Goal: Task Accomplishment & Management: Manage account settings

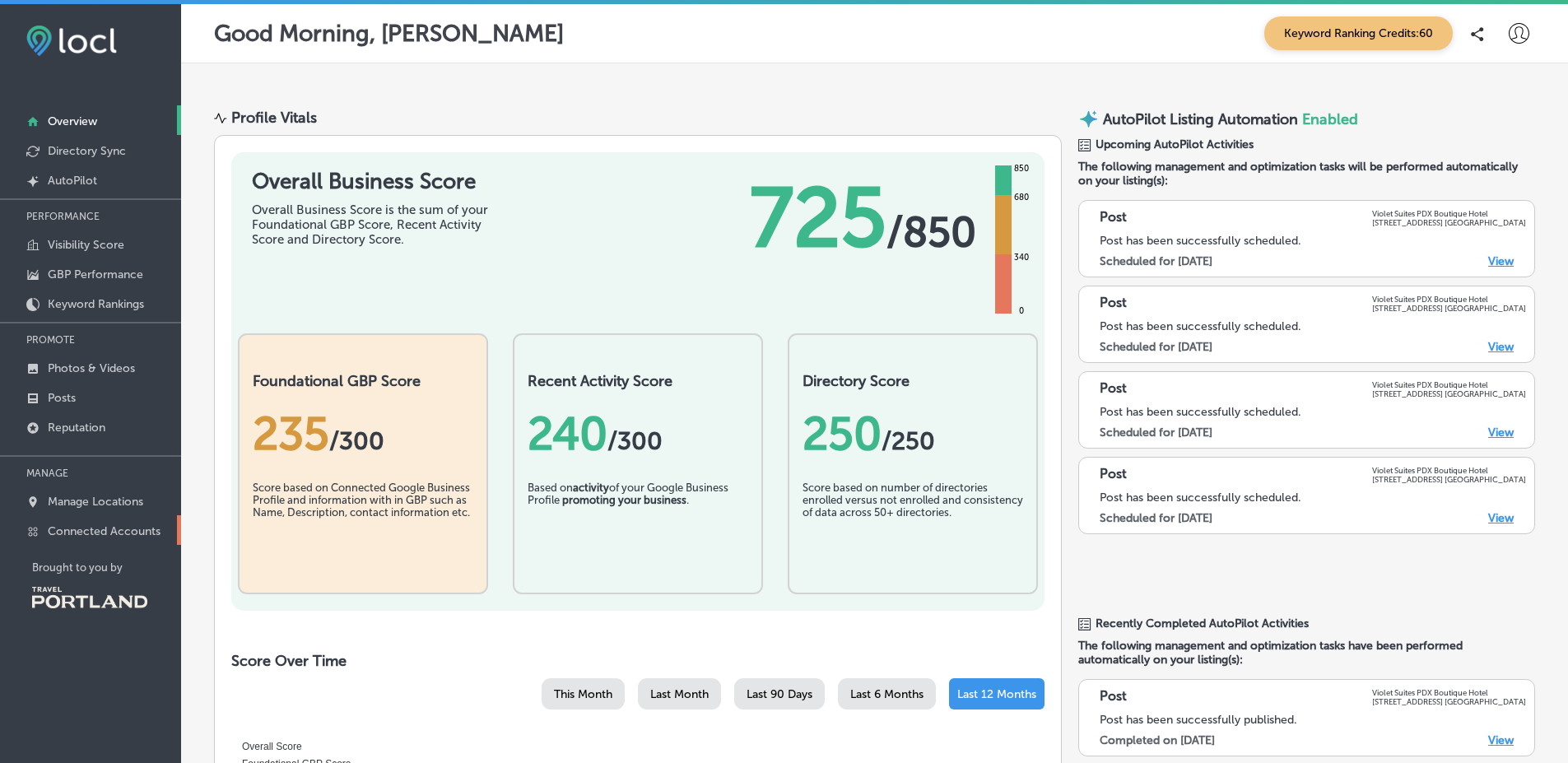
click at [130, 523] on link "Connected Accounts" at bounding box center [90, 529] width 181 height 29
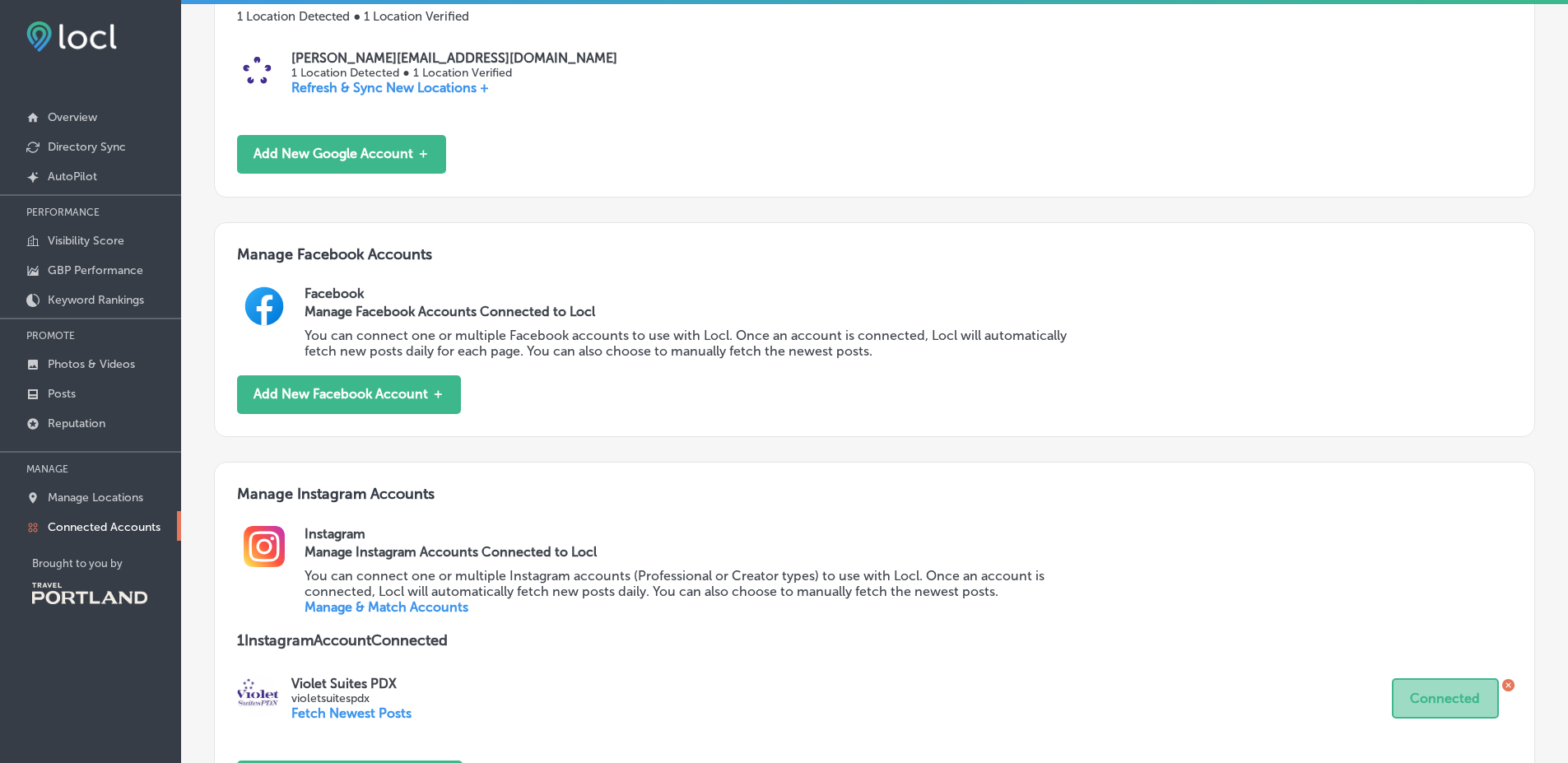
scroll to position [569, 0]
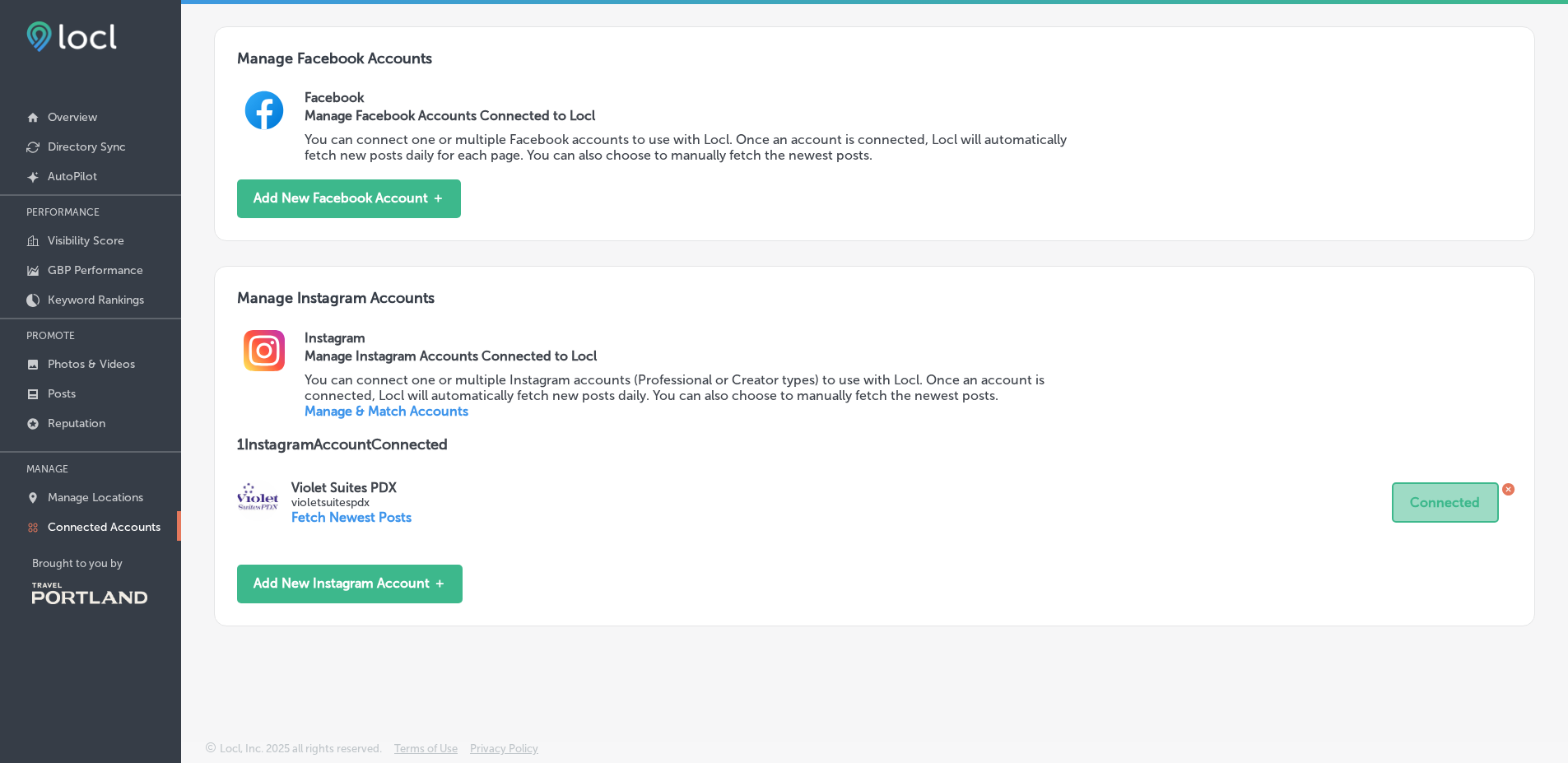
click at [408, 408] on link "Manage & Match Accounts" at bounding box center [387, 411] width 164 height 16
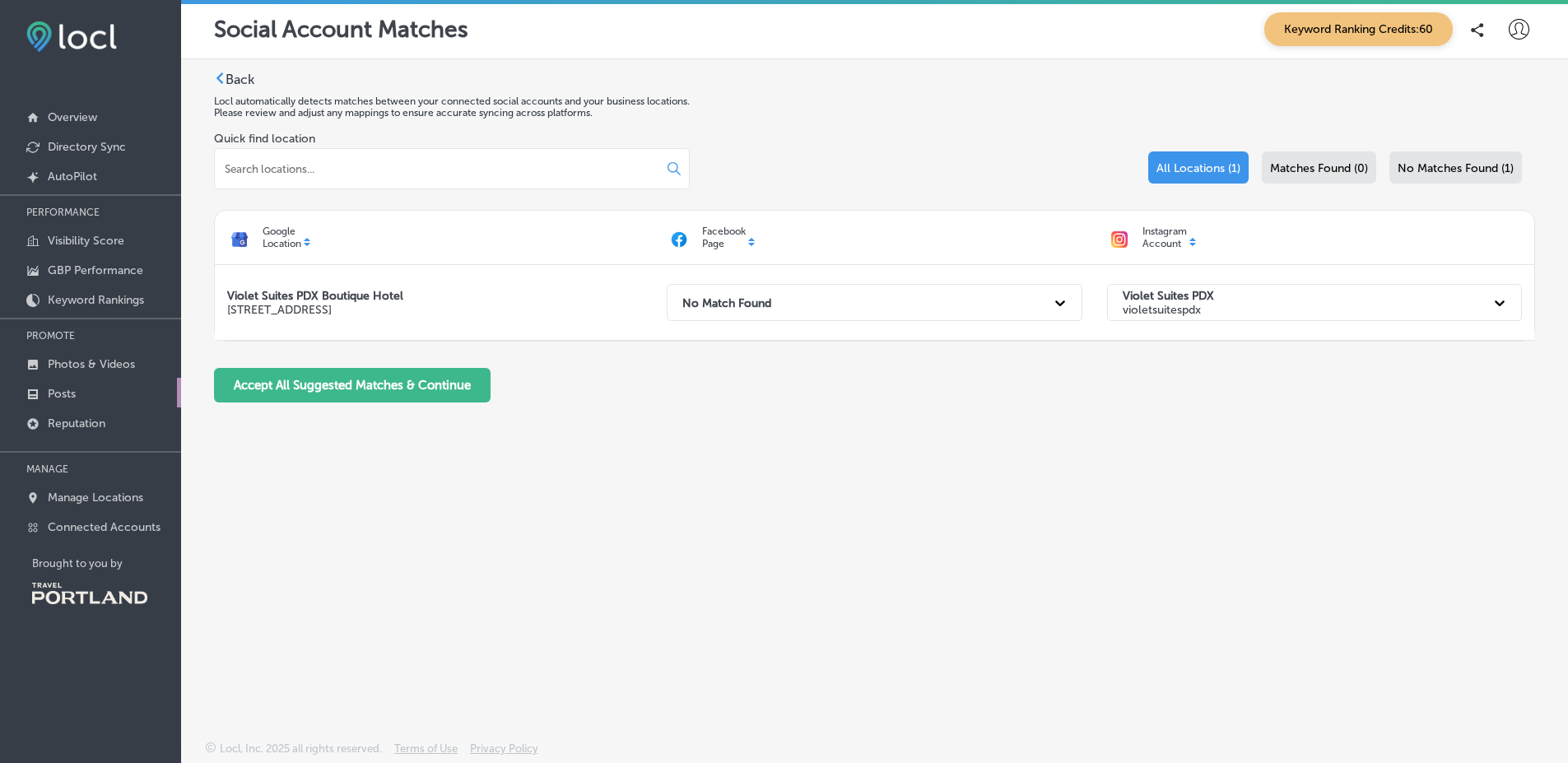
click at [125, 397] on link "Posts" at bounding box center [90, 392] width 181 height 29
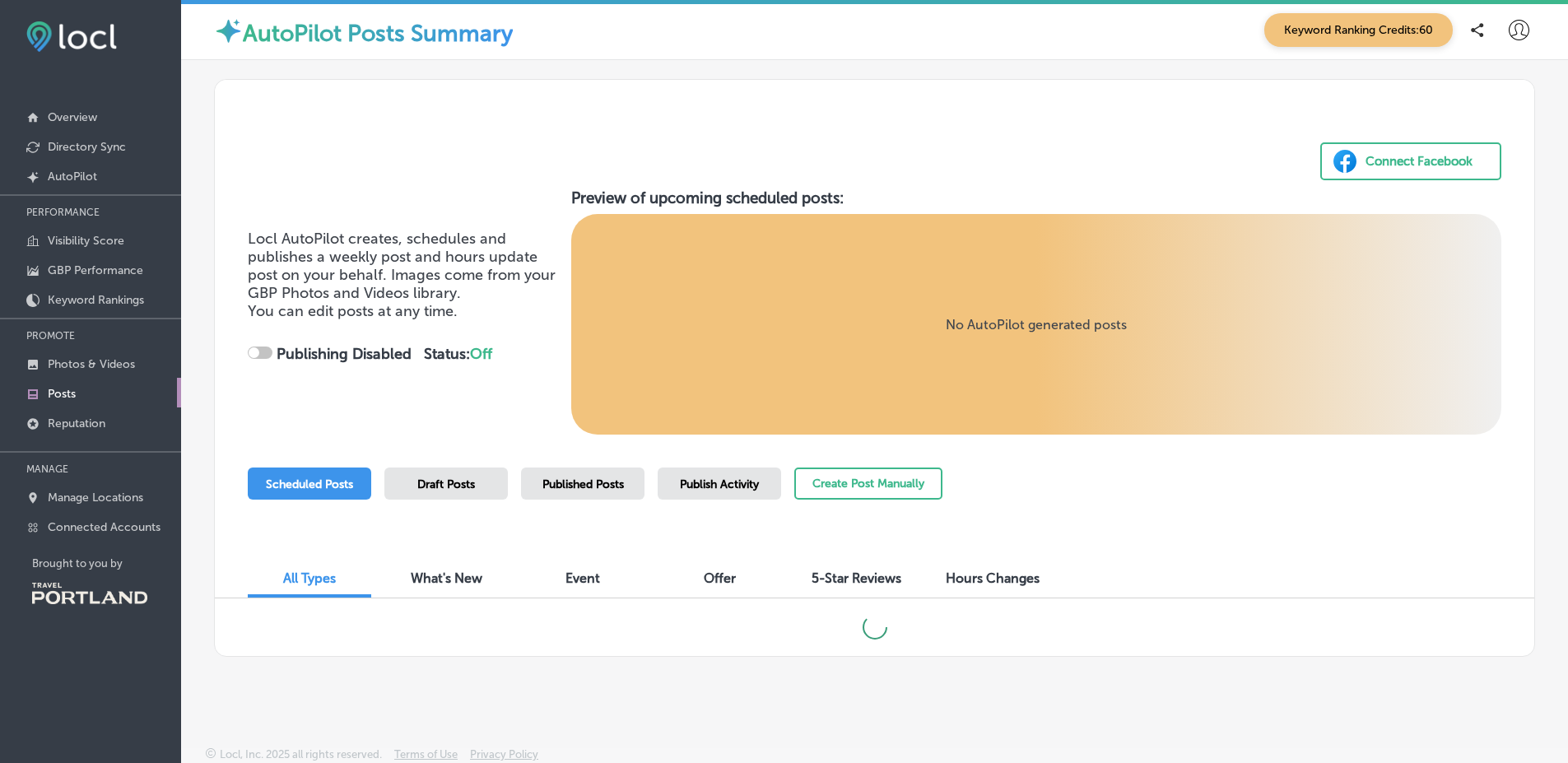
click at [574, 492] on div "Published Posts" at bounding box center [582, 483] width 123 height 32
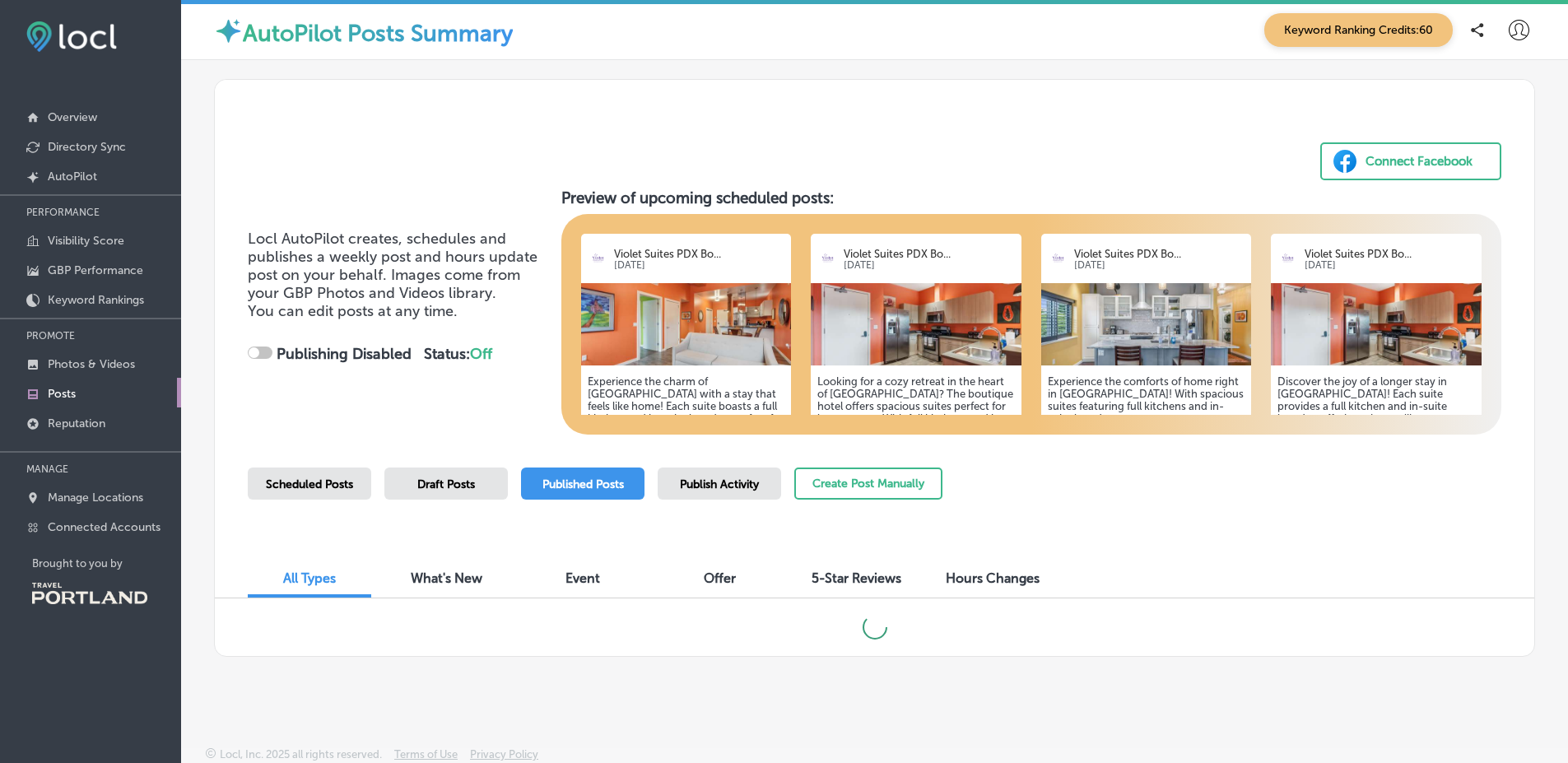
click at [523, 327] on div "Locl AutoPilot creates, schedules and publishes a weekly post and hours update …" at bounding box center [398, 312] width 301 height 165
checkbox input "true"
click at [523, 327] on div "Locl AutoPilot creates, schedules and publishes a weekly post and hours update …" at bounding box center [398, 312] width 301 height 165
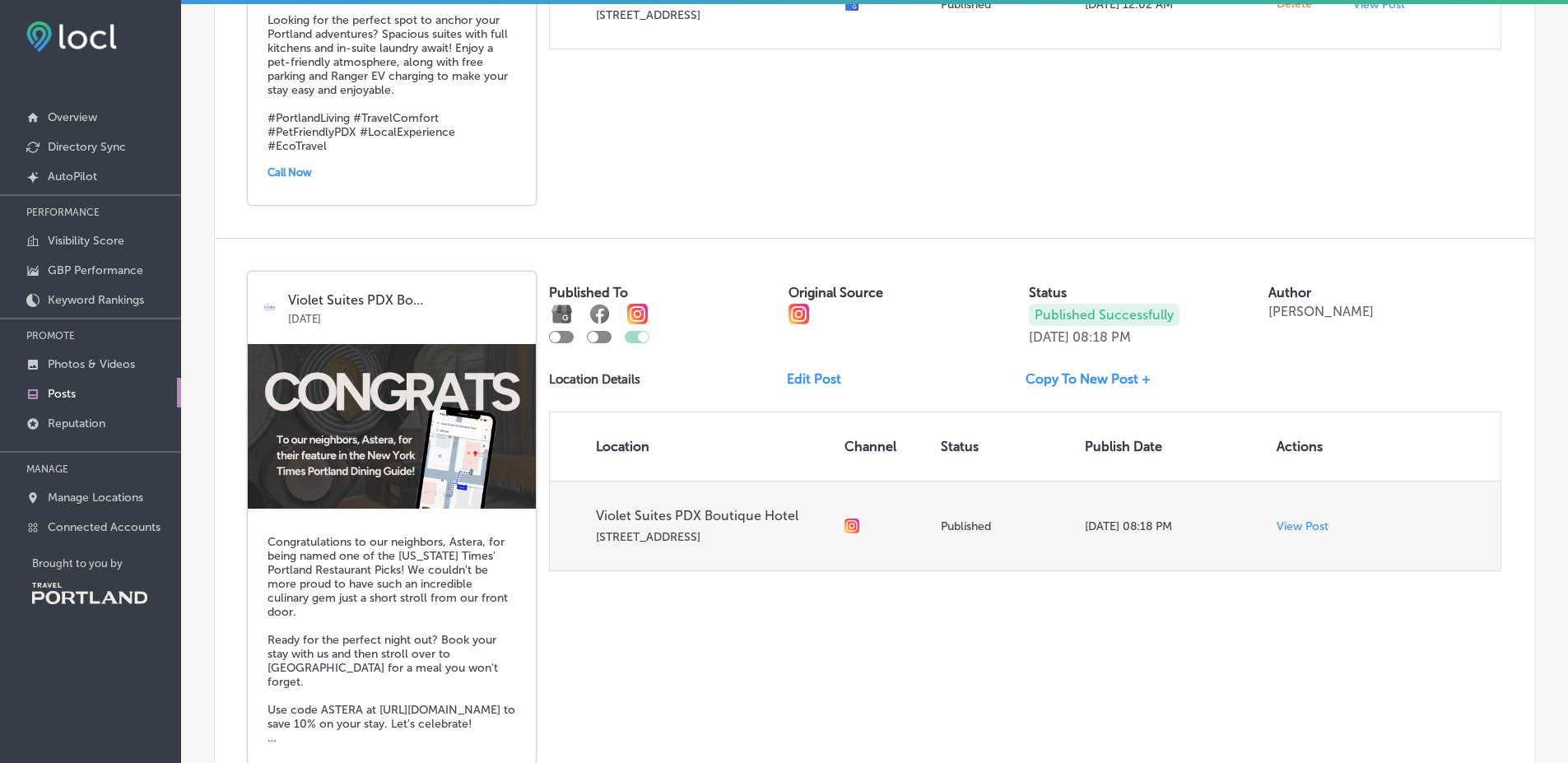
scroll to position [3158, 0]
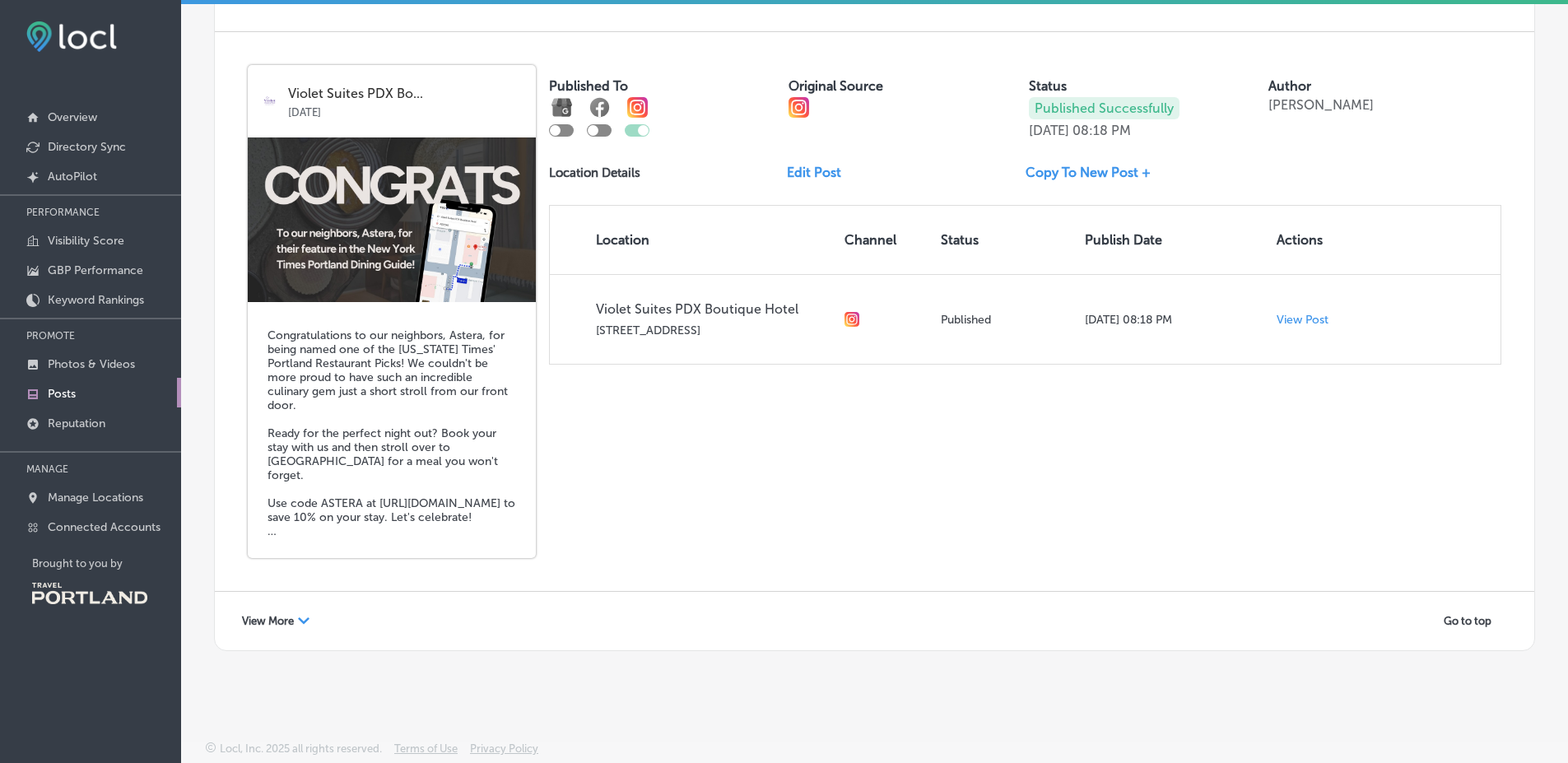
click at [308, 625] on div "Path Created with Sketch." at bounding box center [304, 621] width 12 height 12
click at [743, 547] on div "Violet Suites PDX Bo... Aug 28, 2025 Congratulations to our neighbors, Astera, …" at bounding box center [875, 312] width 1319 height 559
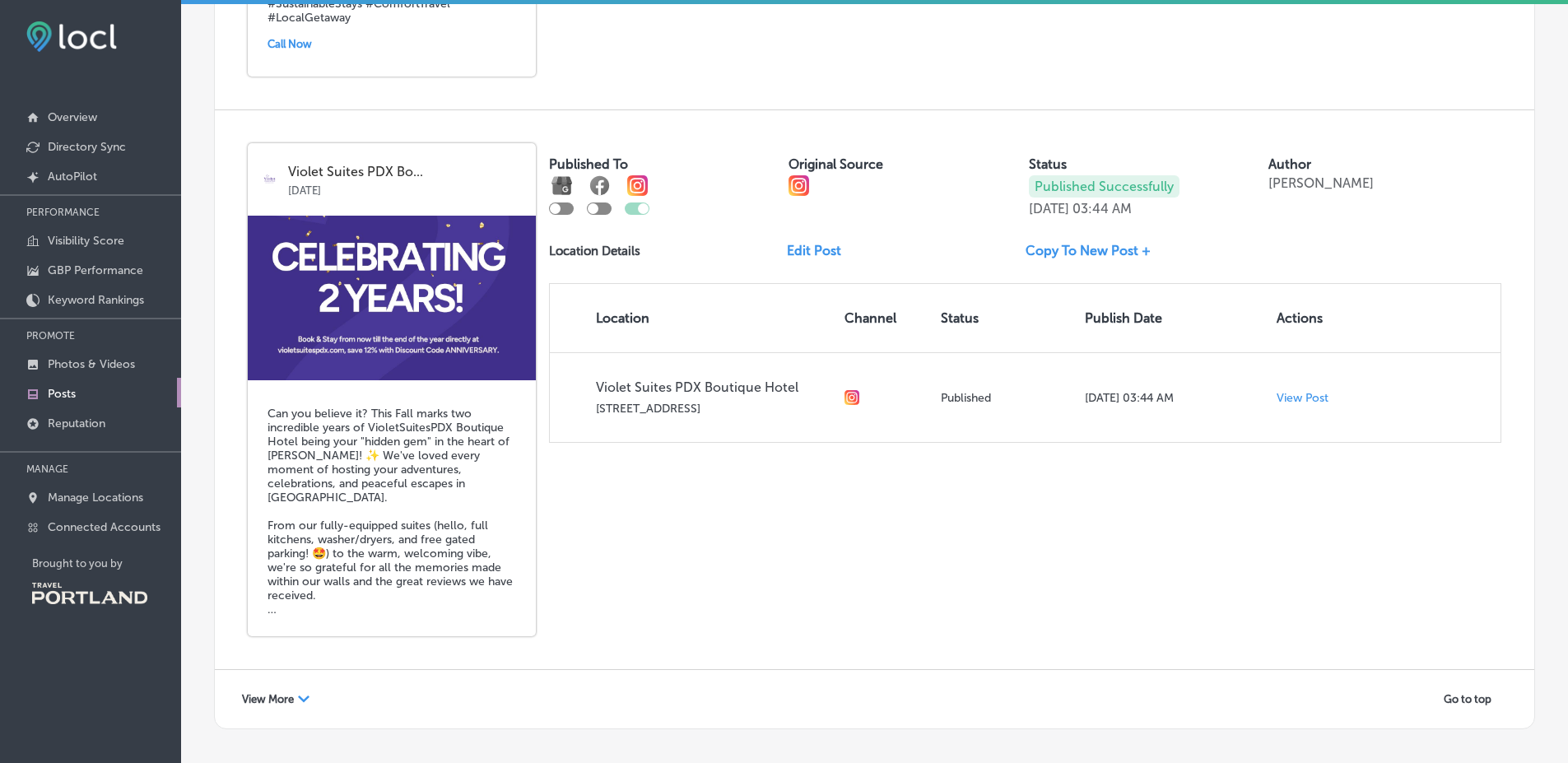
scroll to position [6222, 0]
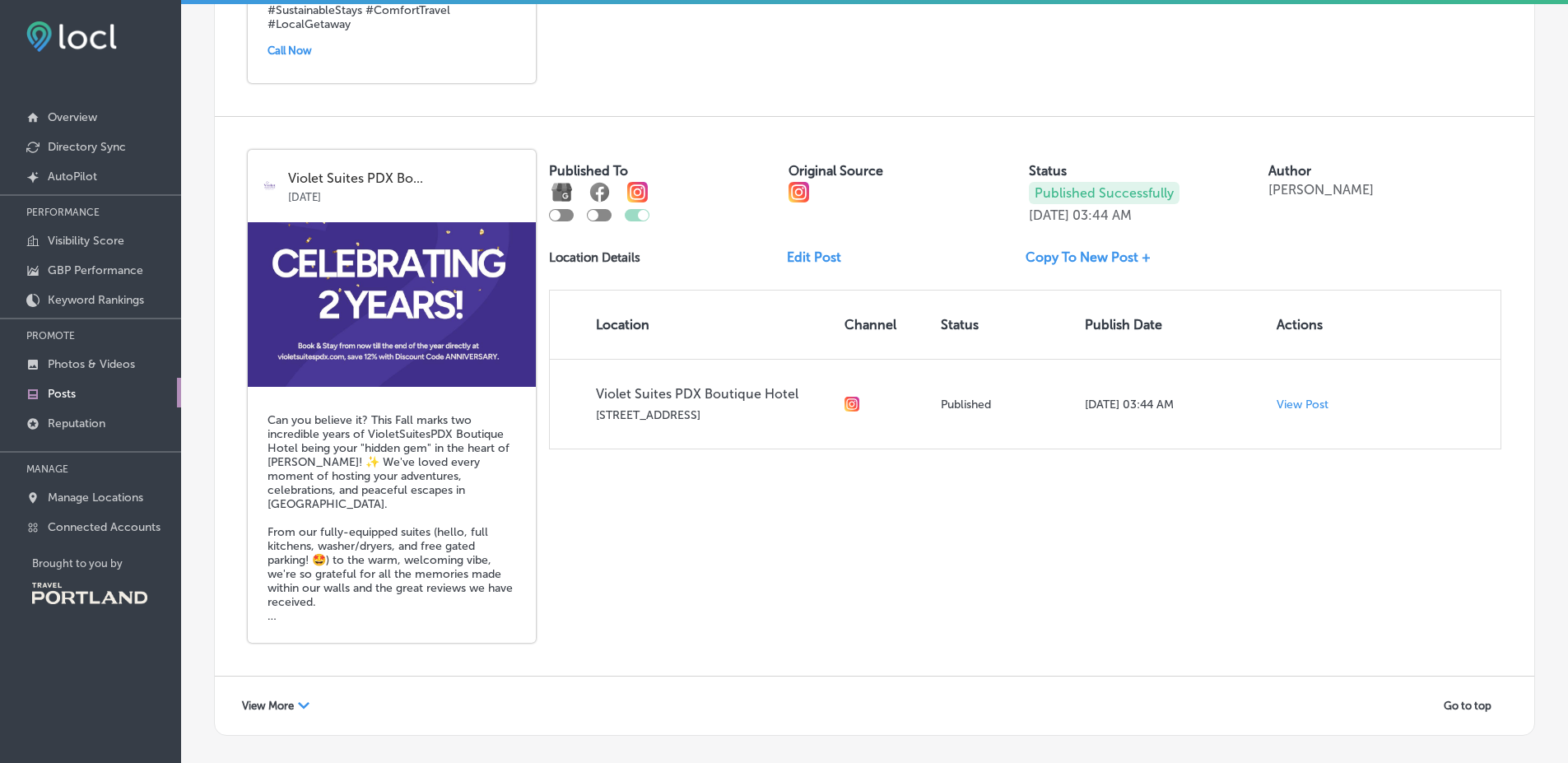
click at [716, 508] on div "Violet Suites PDX Bo... Aug 07, 2025 Can you believe it? This Fall marks two in…" at bounding box center [875, 397] width 1319 height 559
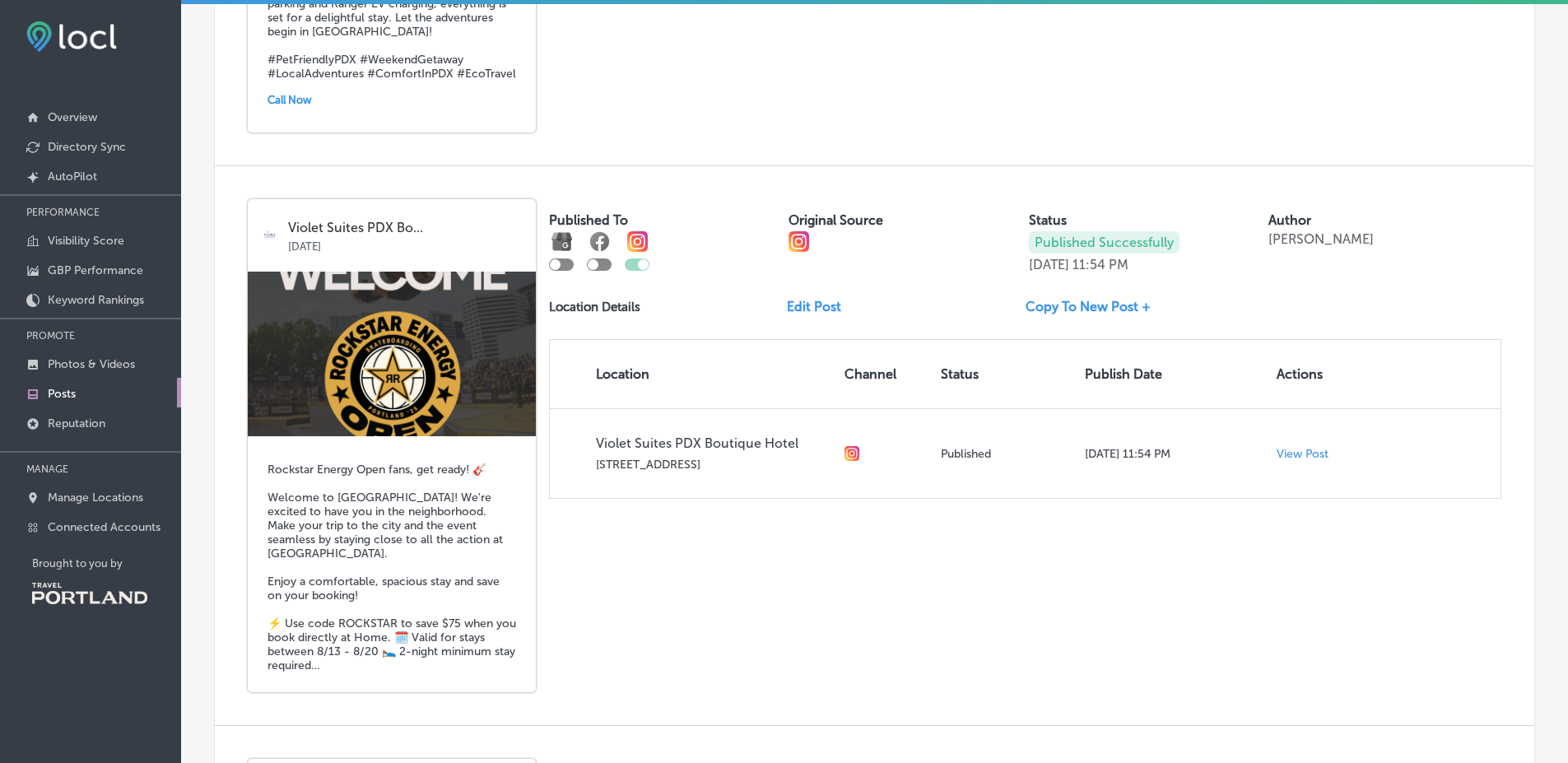
scroll to position [6307, 0]
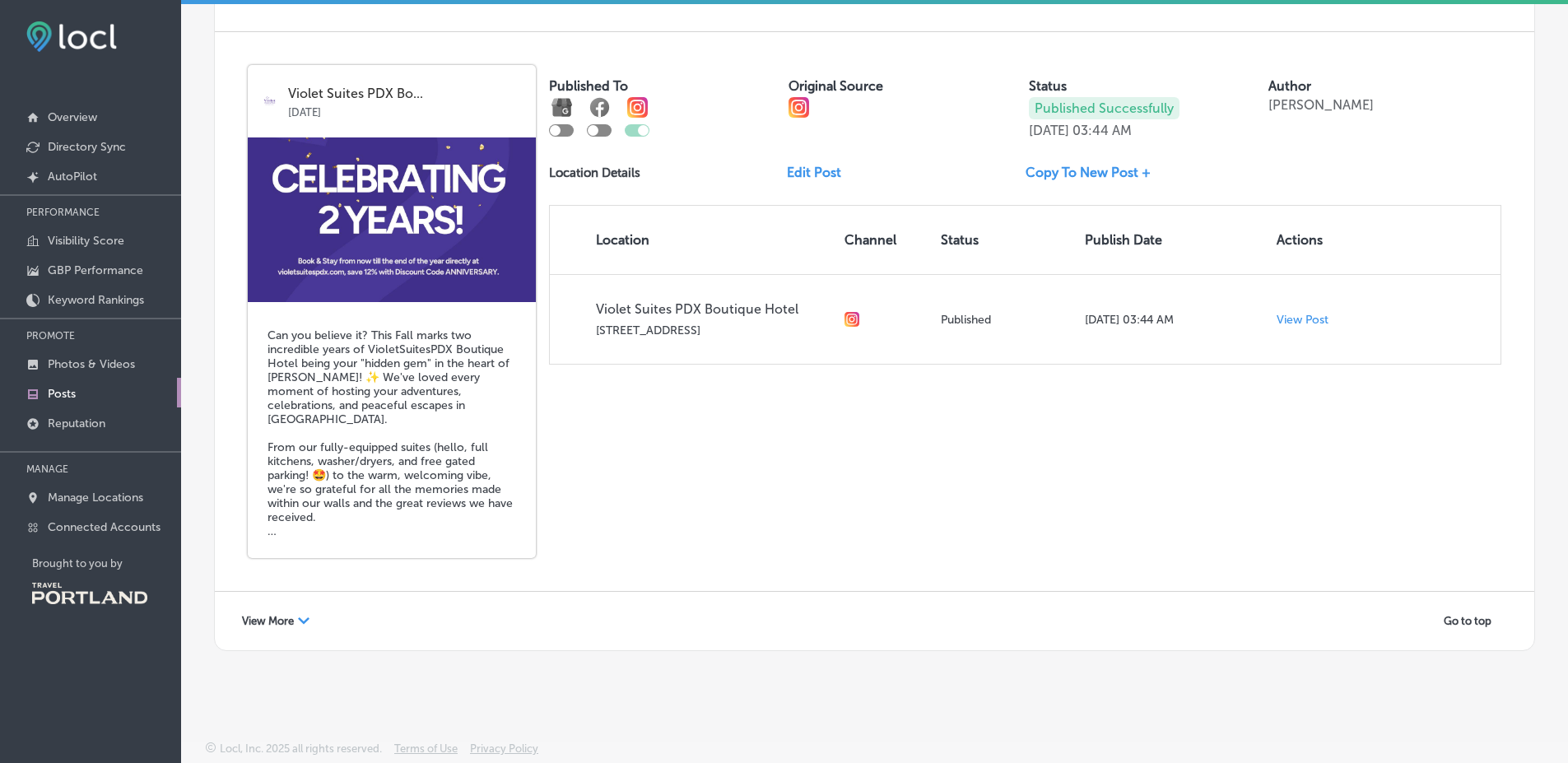
click at [247, 632] on div "View More Path Created with Sketch." at bounding box center [275, 621] width 89 height 25
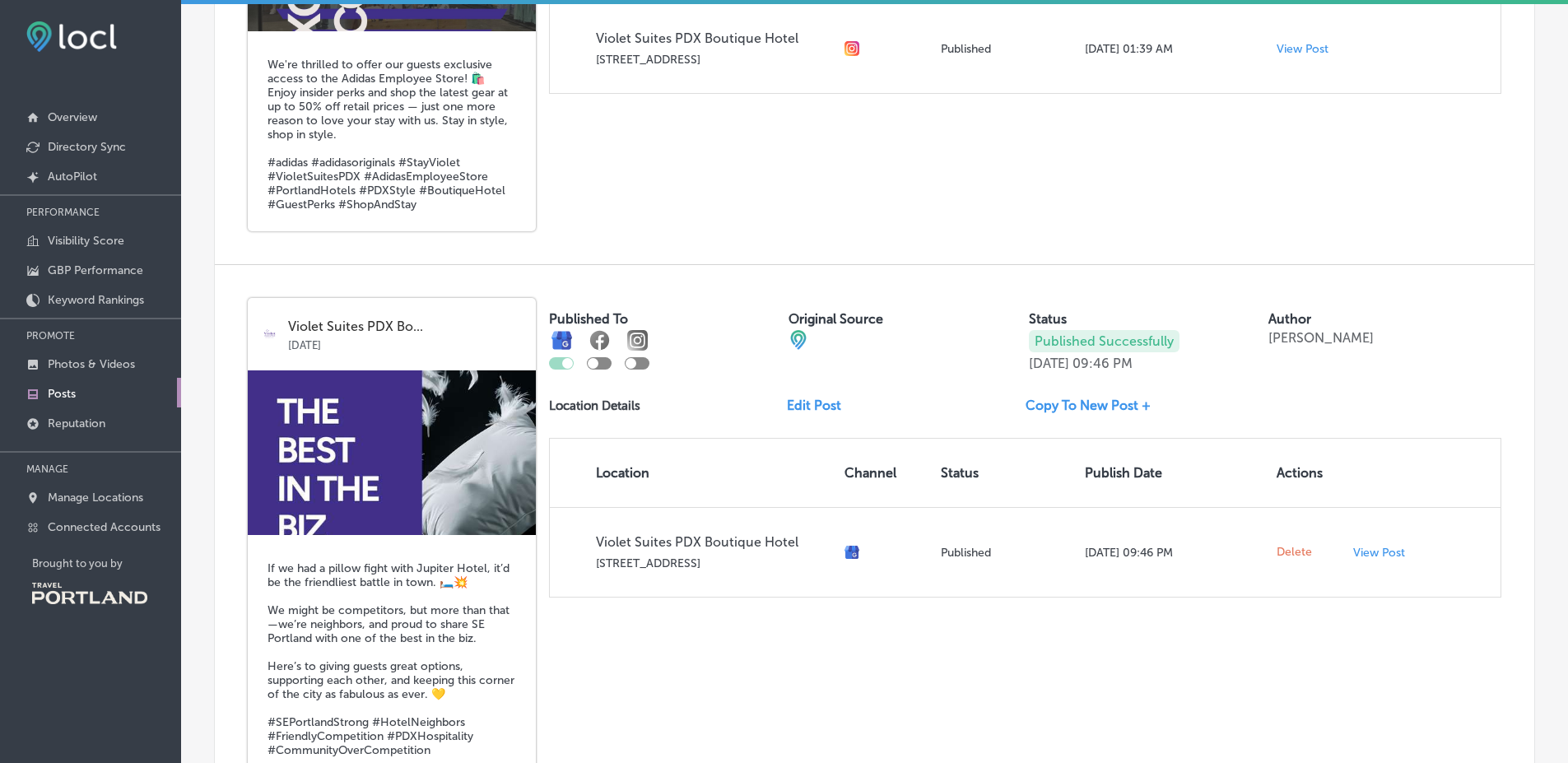
scroll to position [9463, 0]
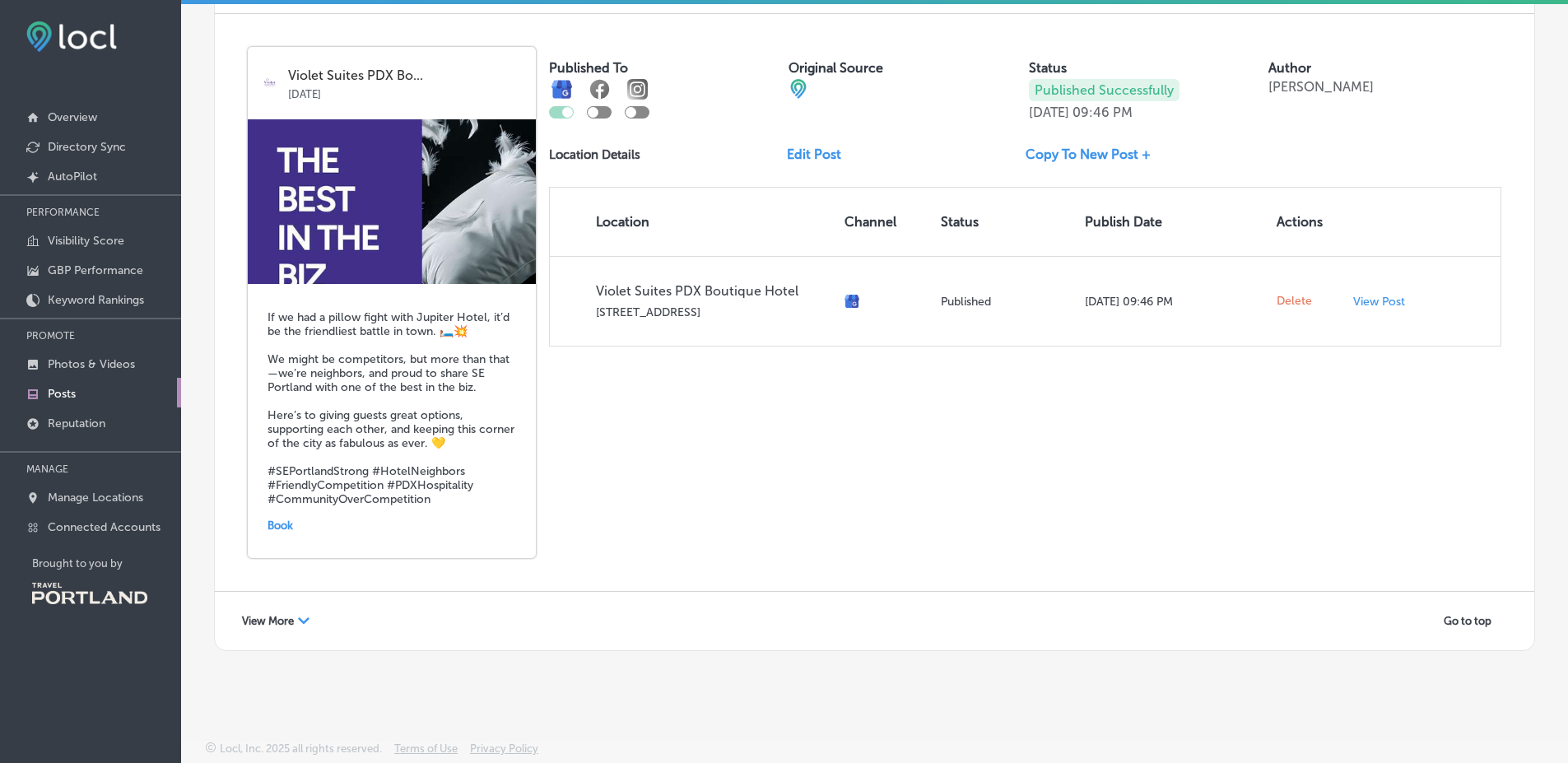
click at [285, 625] on span "View More" at bounding box center [268, 621] width 52 height 13
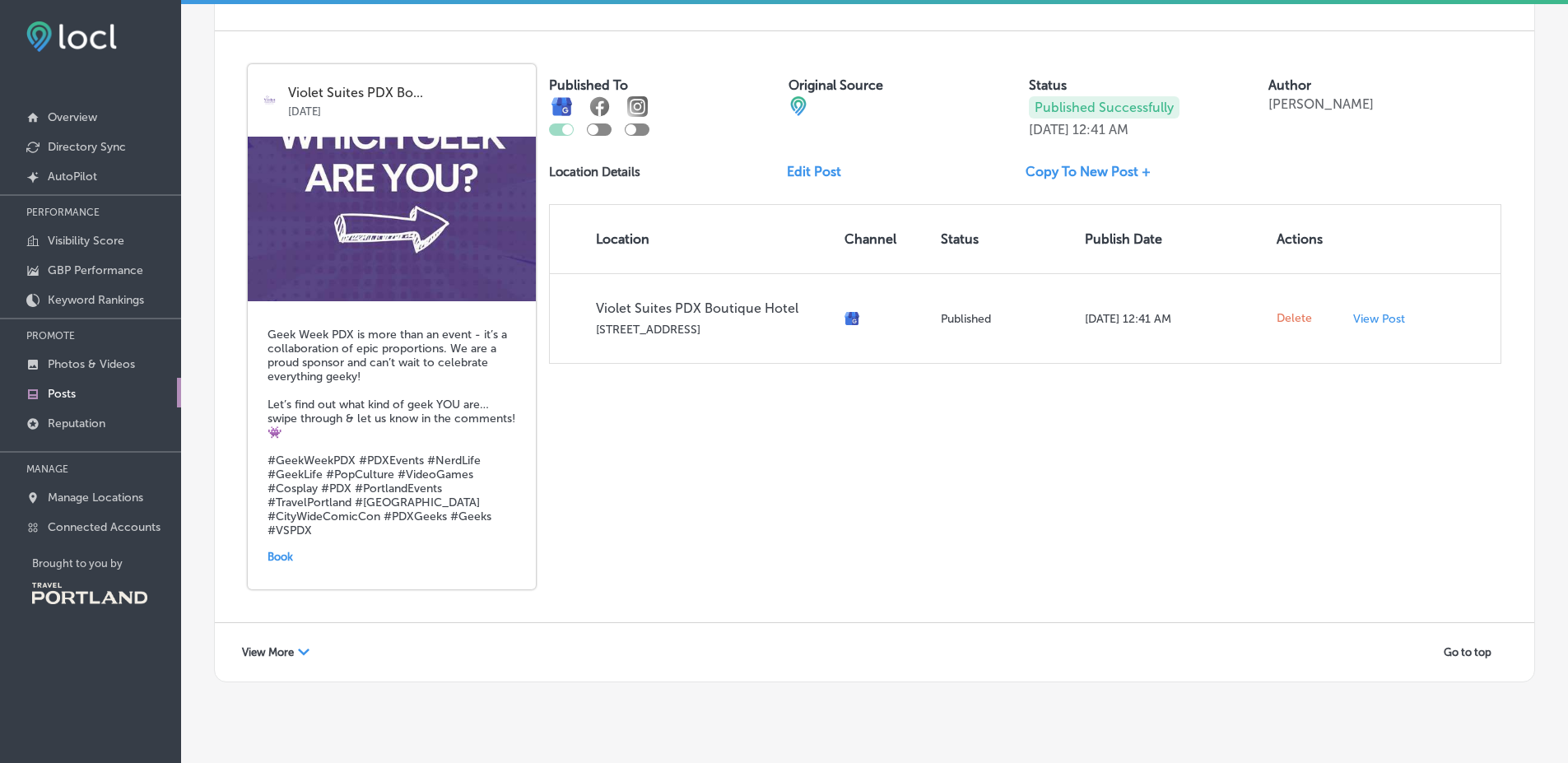
scroll to position [12789, 0]
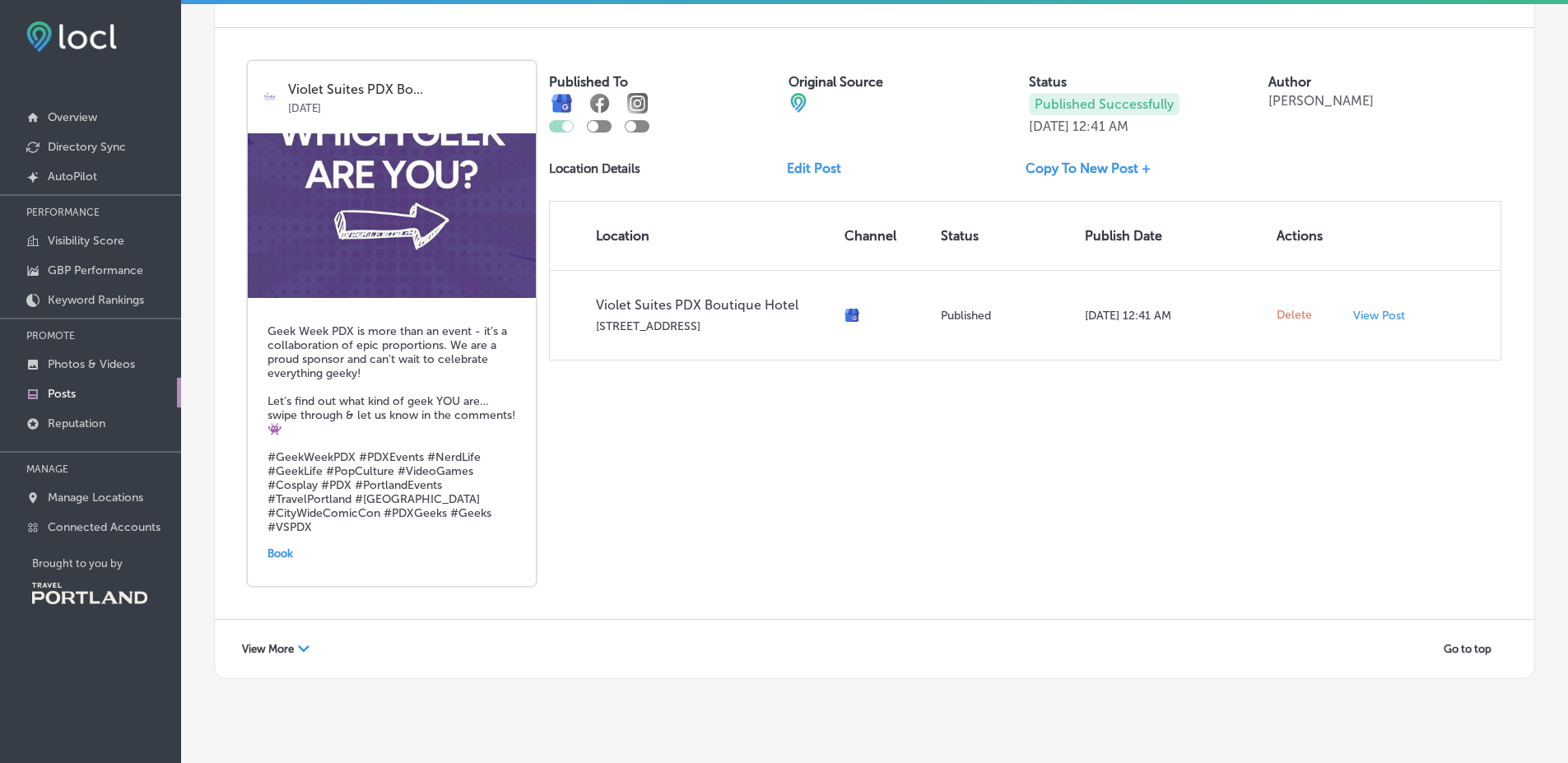
click at [290, 620] on div "View More Path Created with Sketch. Go to top" at bounding box center [875, 649] width 1319 height 59
click at [282, 643] on span "View More" at bounding box center [268, 649] width 52 height 13
click at [760, 508] on div "Violet Suites PDX Bo... Jun 06, 2025 Geek Week PDX is more than an event - it’s…" at bounding box center [875, 323] width 1319 height 591
click at [1519, 473] on div "Violet Suites PDX Bo... Jun 06, 2025 Geek Week PDX is more than an event - it’s…" at bounding box center [875, 323] width 1319 height 591
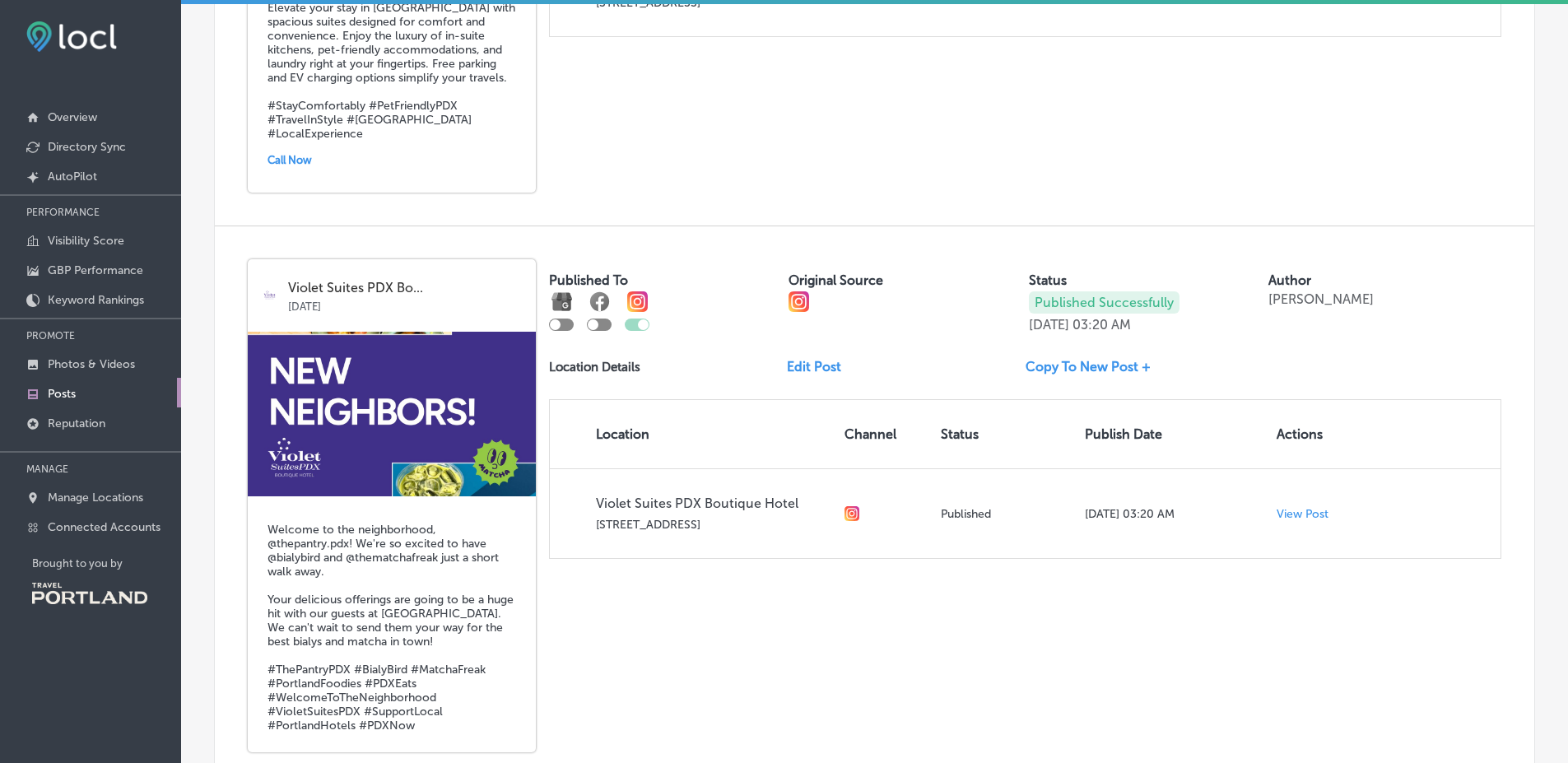
scroll to position [862, 0]
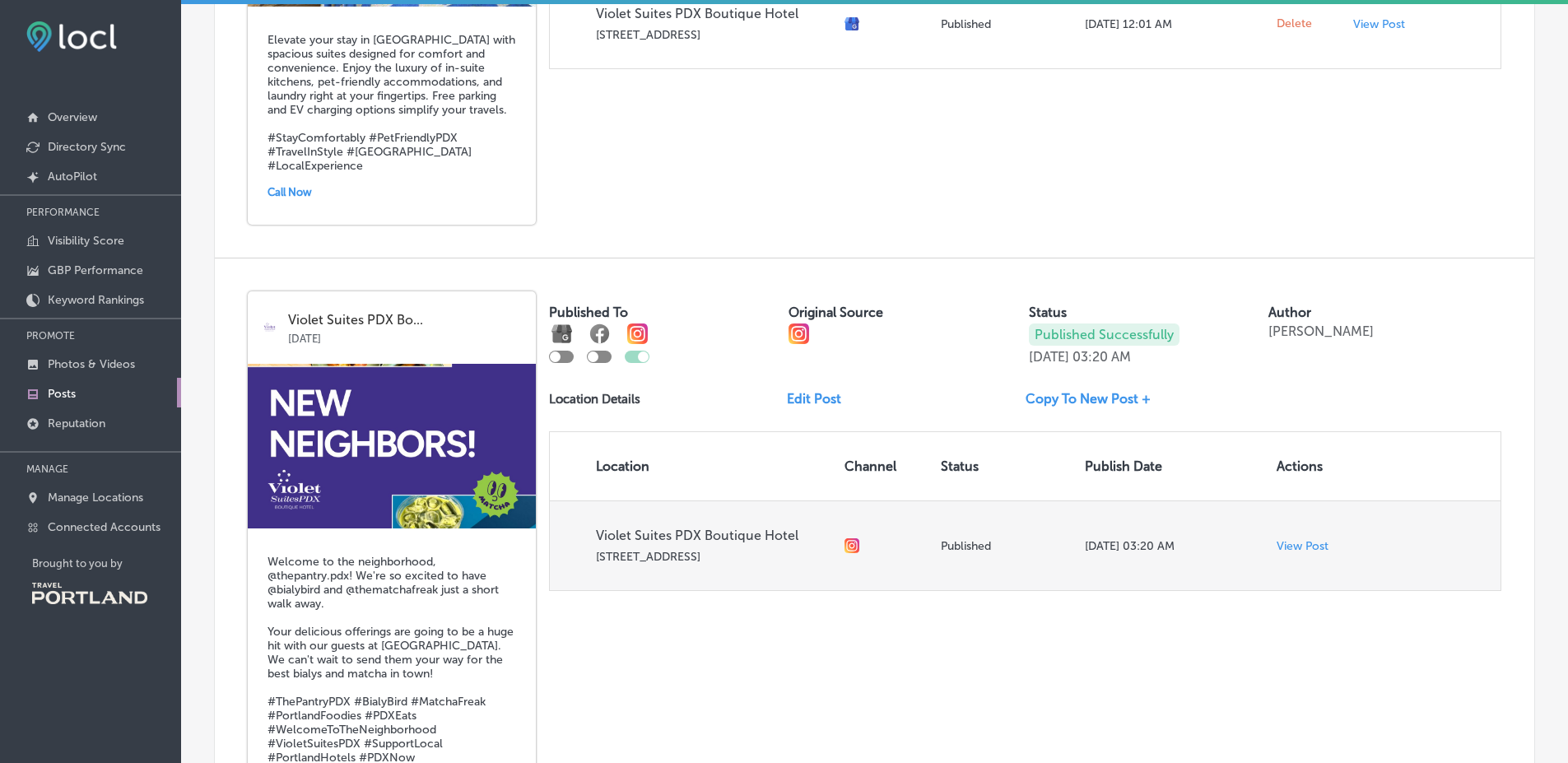
click at [1293, 545] on p "View Post" at bounding box center [1303, 546] width 52 height 14
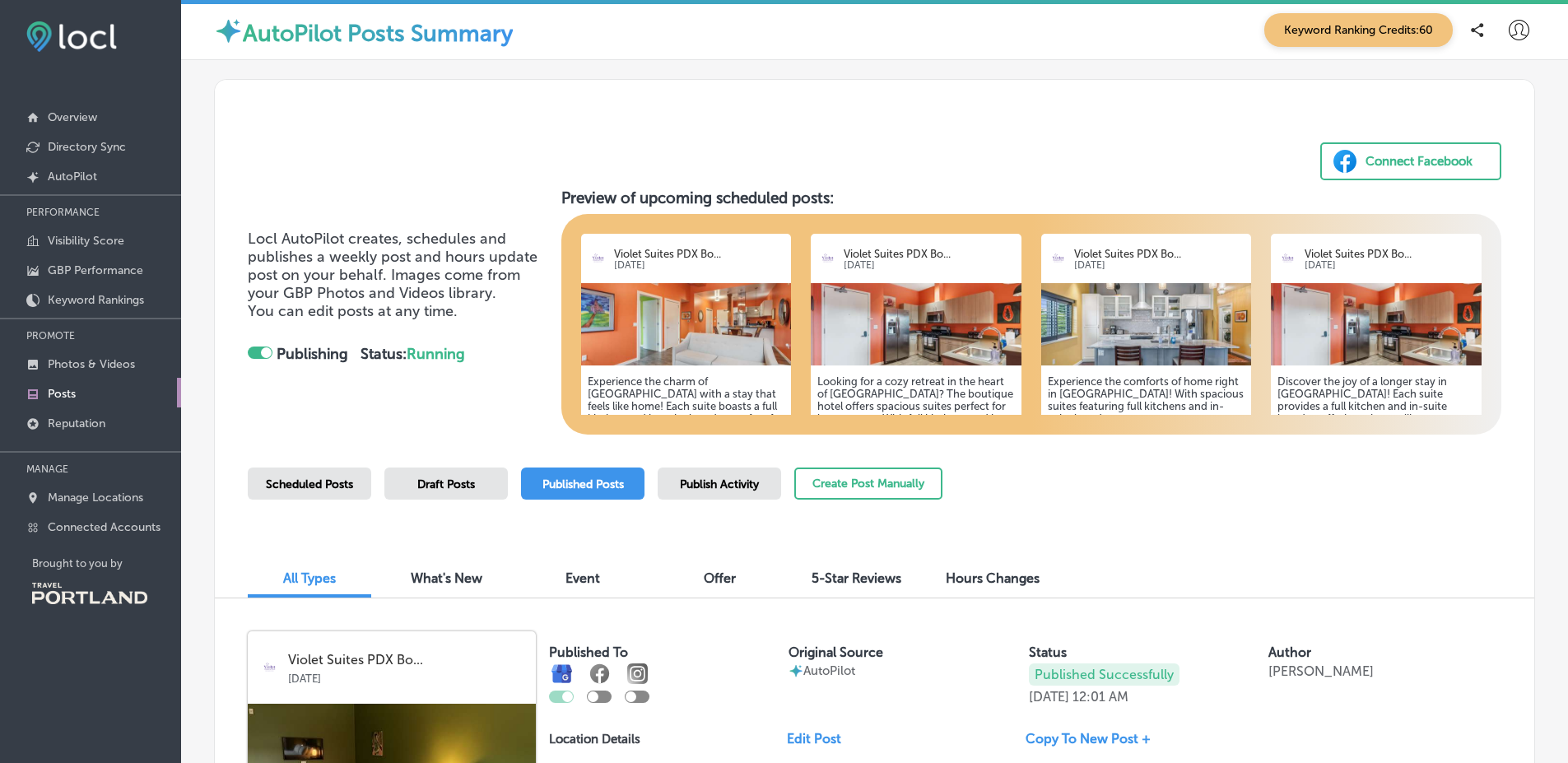
scroll to position [0, 0]
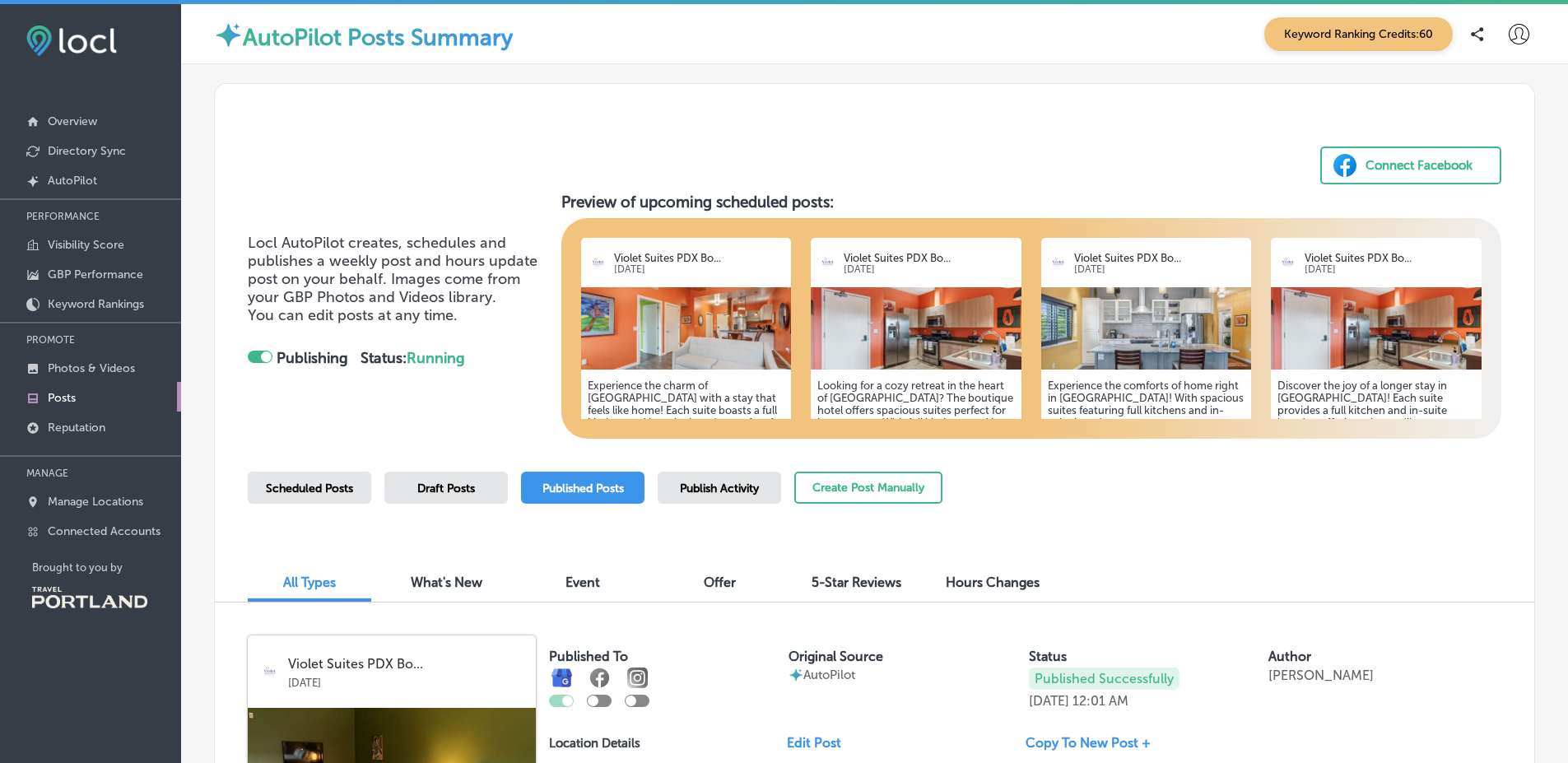
click at [738, 483] on span "Publish Activity" at bounding box center [719, 488] width 79 height 14
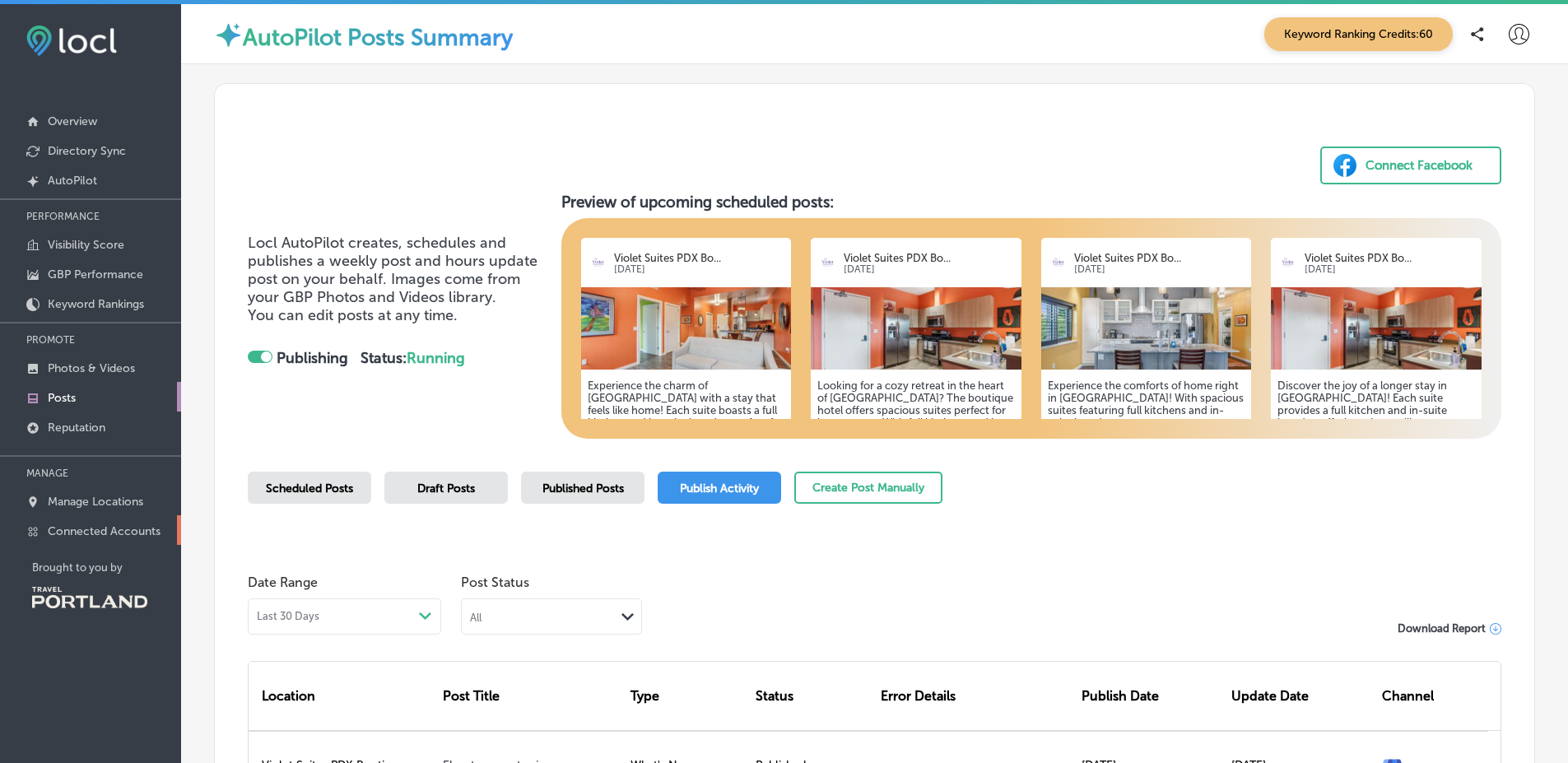
click at [106, 527] on p "Connected Accounts" at bounding box center [104, 531] width 113 height 14
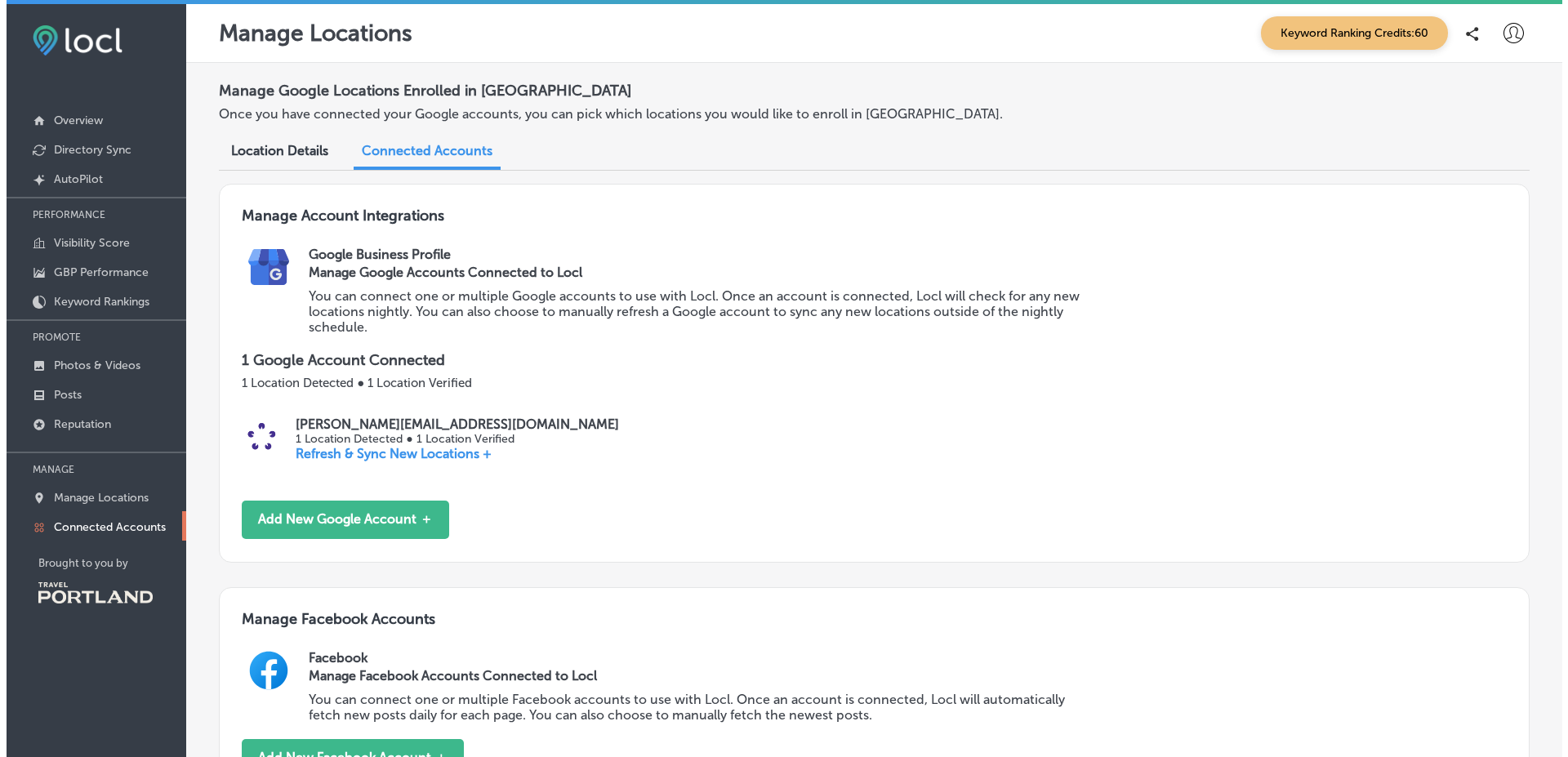
scroll to position [564, 0]
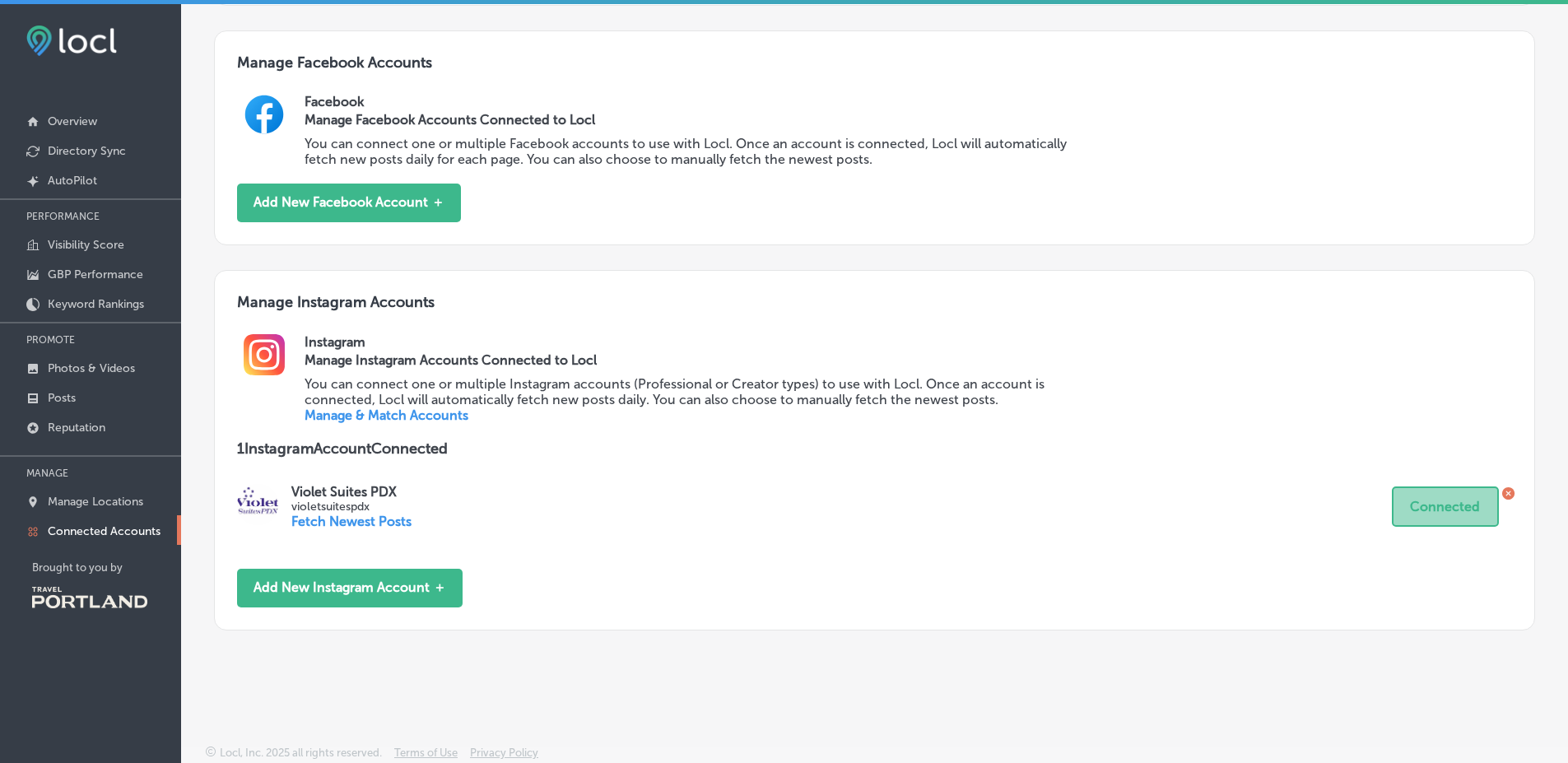
click at [427, 425] on div "Instagram Manage Instagram Accounts Connected to Locl You can connect one or mu…" at bounding box center [907, 387] width 1206 height 106
click at [431, 410] on link "Manage & Match Accounts" at bounding box center [387, 415] width 164 height 16
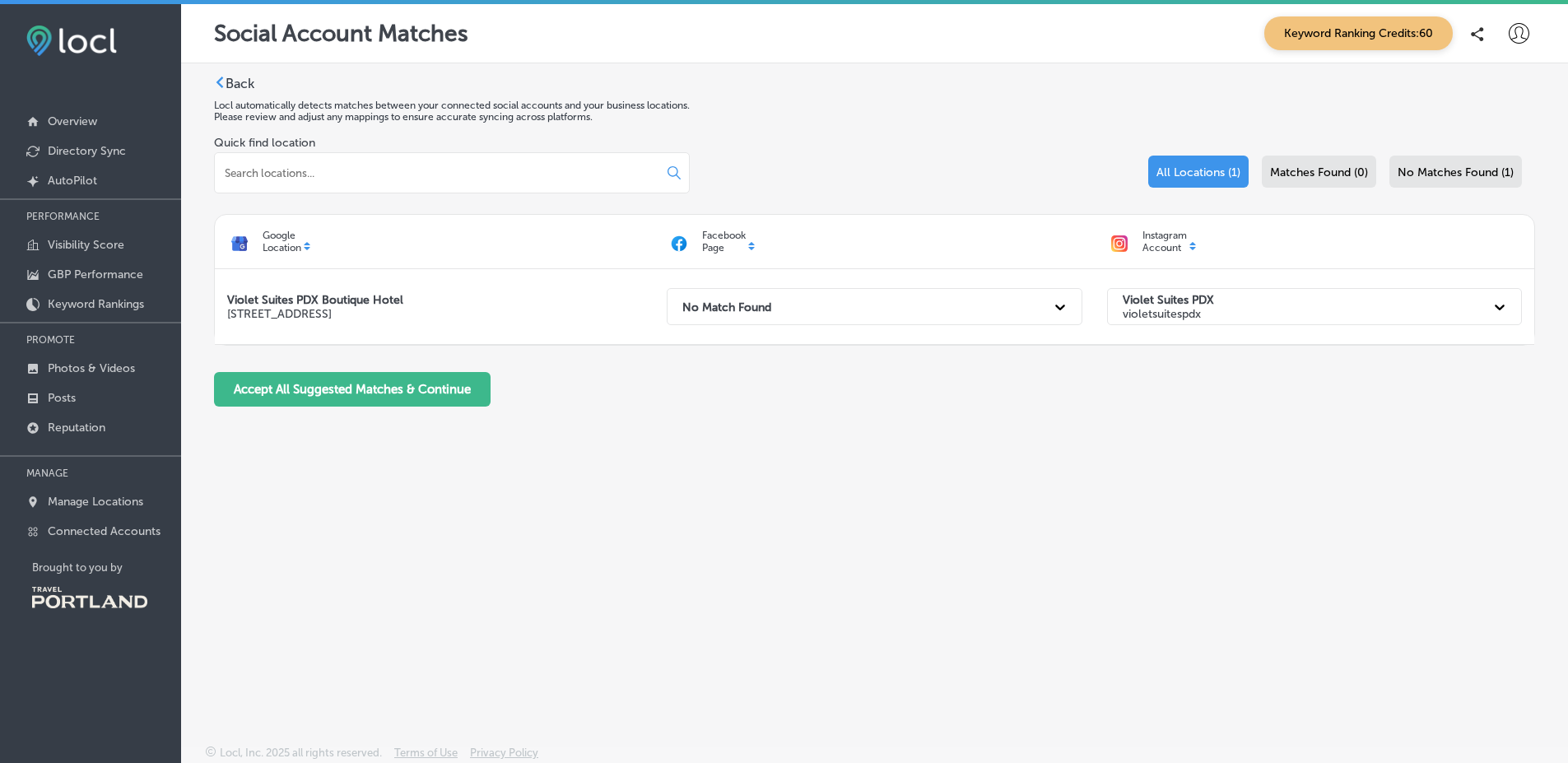
click at [779, 170] on div "Quick find location All Locations (1) Matches Found (0) No Matches Found (1)" at bounding box center [875, 174] width 1321 height 78
click at [1519, 34] on icon at bounding box center [1519, 34] width 21 height 21
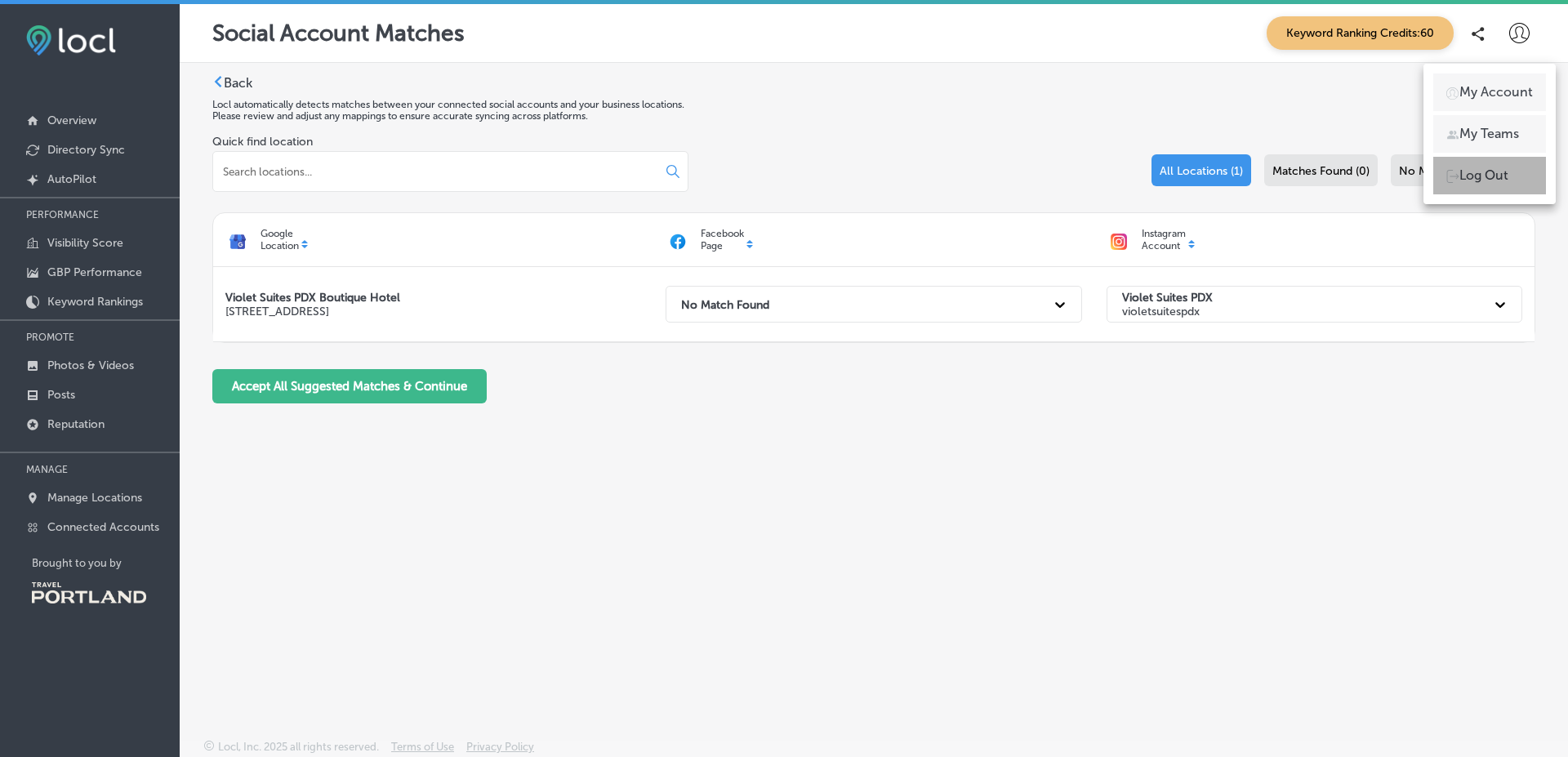
click at [1480, 170] on p "Log Out" at bounding box center [1483, 176] width 49 height 20
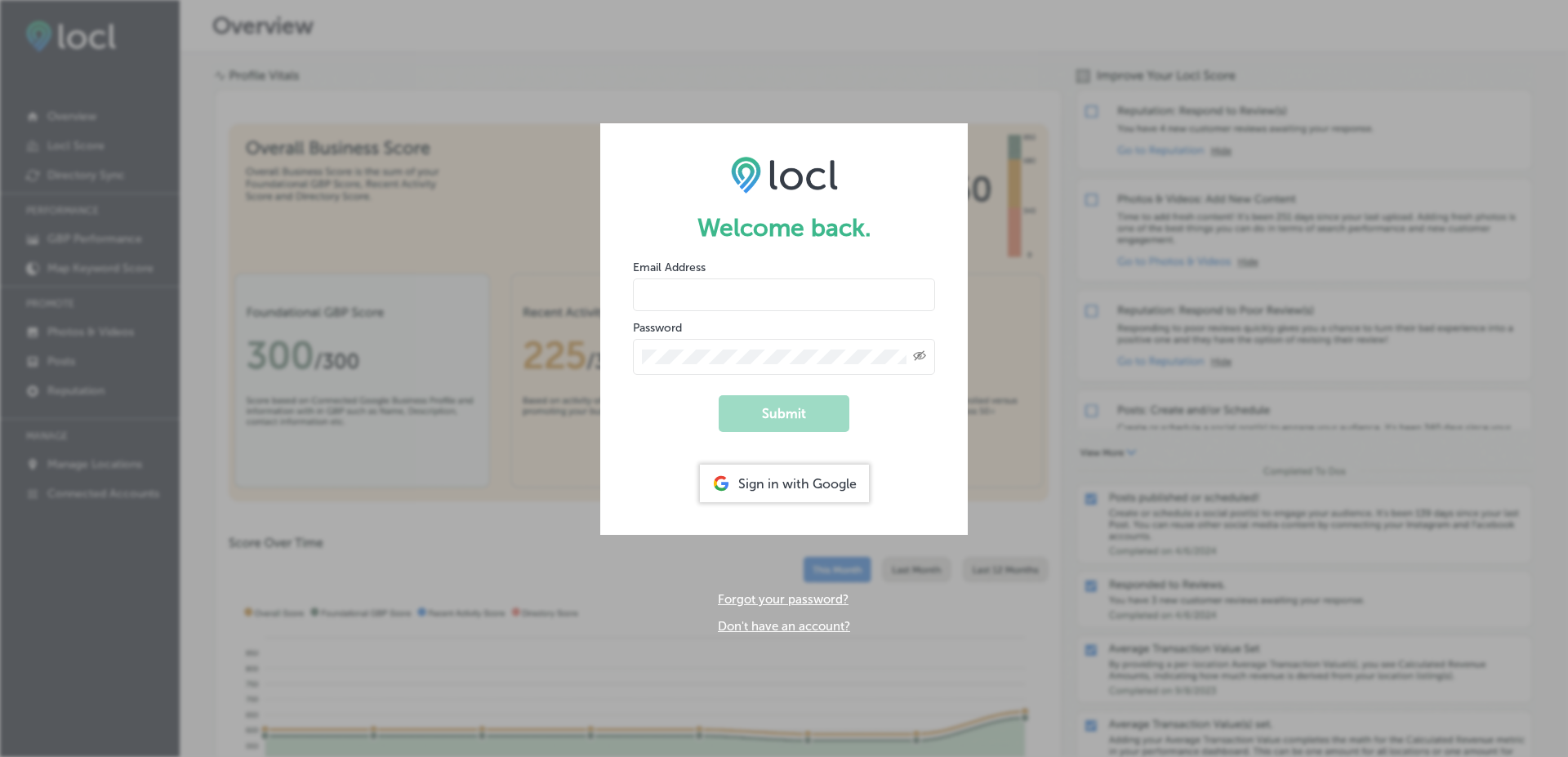
type input "vasilikigreece69+fnf@gmail.com"
